Goal: Information Seeking & Learning: Check status

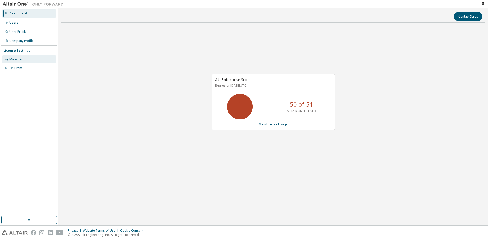
click at [23, 60] on div "Managed" at bounding box center [29, 59] width 54 height 8
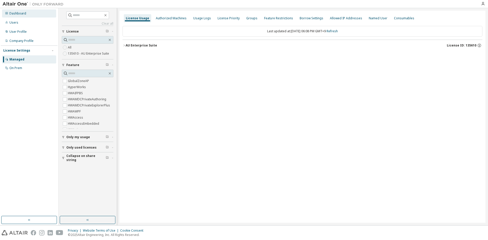
click at [27, 14] on div "Dashboard" at bounding box center [29, 13] width 54 height 8
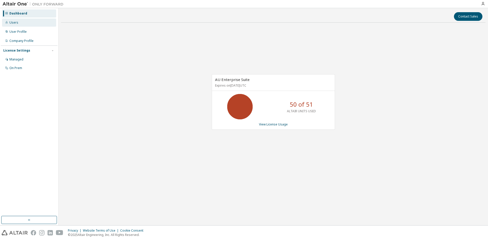
click at [28, 19] on div "Users" at bounding box center [29, 23] width 54 height 8
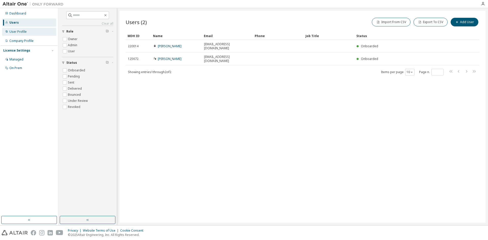
click at [29, 28] on div "User Profile" at bounding box center [29, 32] width 54 height 8
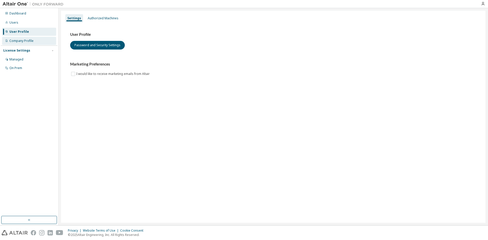
click at [33, 40] on div "Company Profile" at bounding box center [21, 41] width 24 height 4
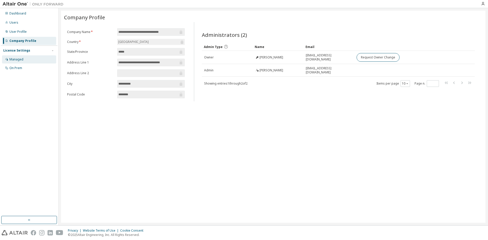
click at [38, 61] on div "Managed" at bounding box center [29, 59] width 54 height 8
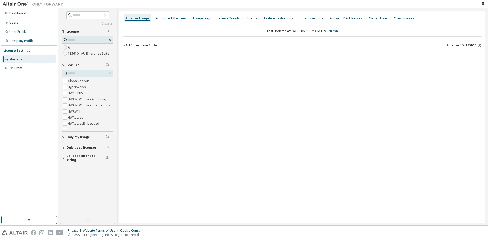
click at [236, 48] on button "AU Enterprise Suite License ID: 135610" at bounding box center [303, 45] width 360 height 11
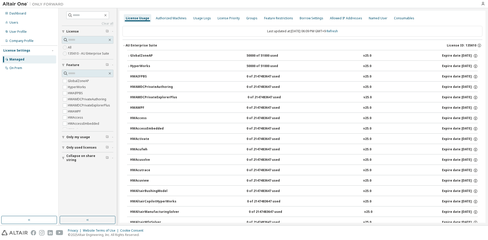
click at [234, 47] on div "AU Enterprise Suite License ID: 135610" at bounding box center [304, 45] width 357 height 5
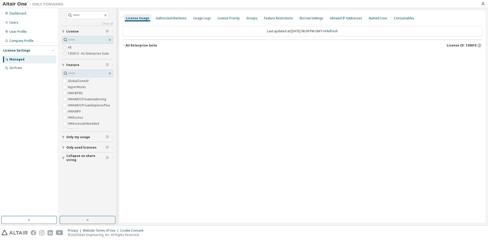
click at [235, 47] on div "AU Enterprise Suite License ID: 135610" at bounding box center [304, 45] width 357 height 5
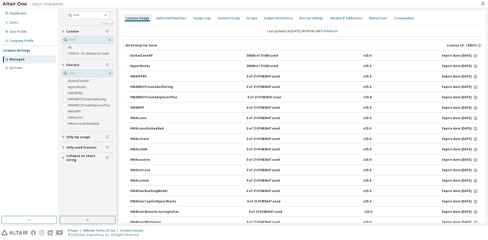
click at [231, 55] on div "GlobalZoneAP 50000 of 51000 used v25.0 Expire date: 2038-01-01" at bounding box center [304, 56] width 348 height 5
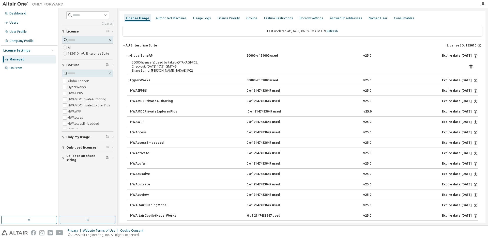
click at [230, 83] on button "HyperWorks 50000 of 51000 used v25.0 Expire date: 2038-01-01" at bounding box center [302, 80] width 351 height 11
